Goal: Task Accomplishment & Management: Manage account settings

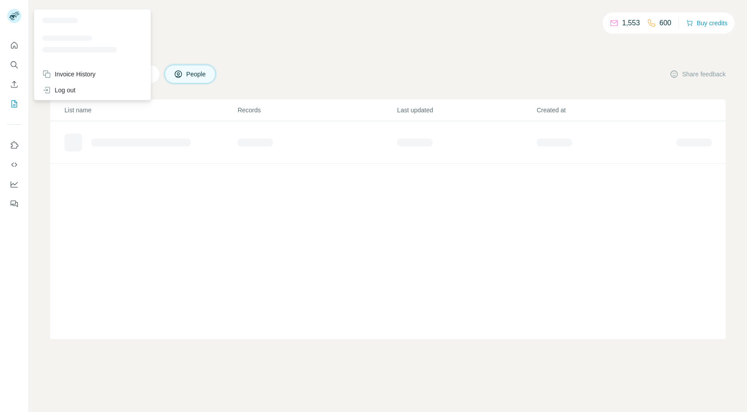
click at [15, 18] on rect at bounding box center [14, 16] width 14 height 14
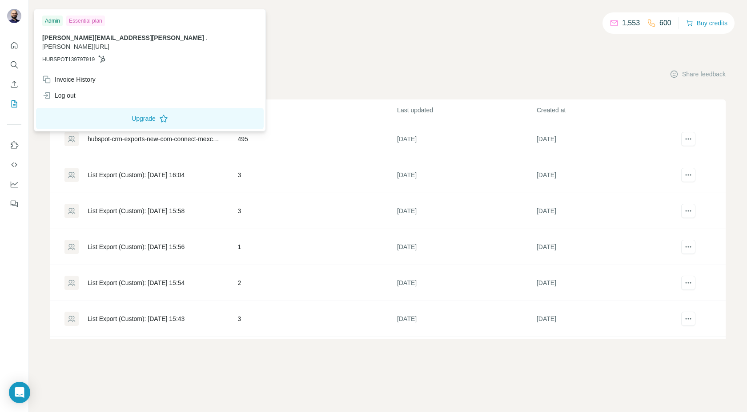
click at [13, 21] on img at bounding box center [14, 16] width 14 height 14
click at [82, 17] on div "Essential plan" at bounding box center [85, 21] width 39 height 11
click at [74, 75] on div "Invoice History" at bounding box center [68, 79] width 53 height 9
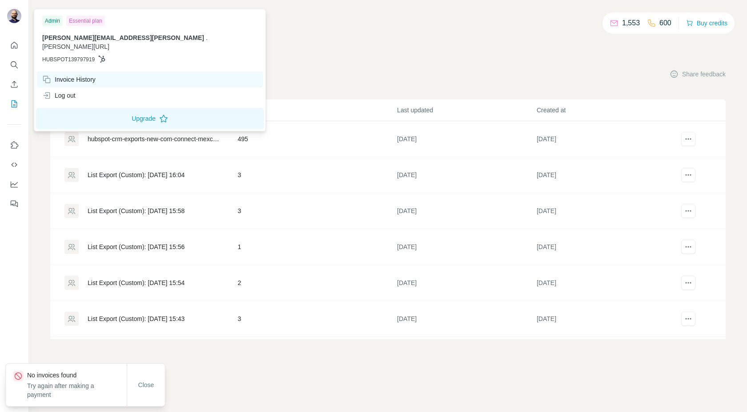
click at [74, 75] on div "Invoice History" at bounding box center [68, 79] width 53 height 9
click at [80, 108] on button "Upgrade" at bounding box center [150, 118] width 228 height 21
